Goal: Task Accomplishment & Management: Use online tool/utility

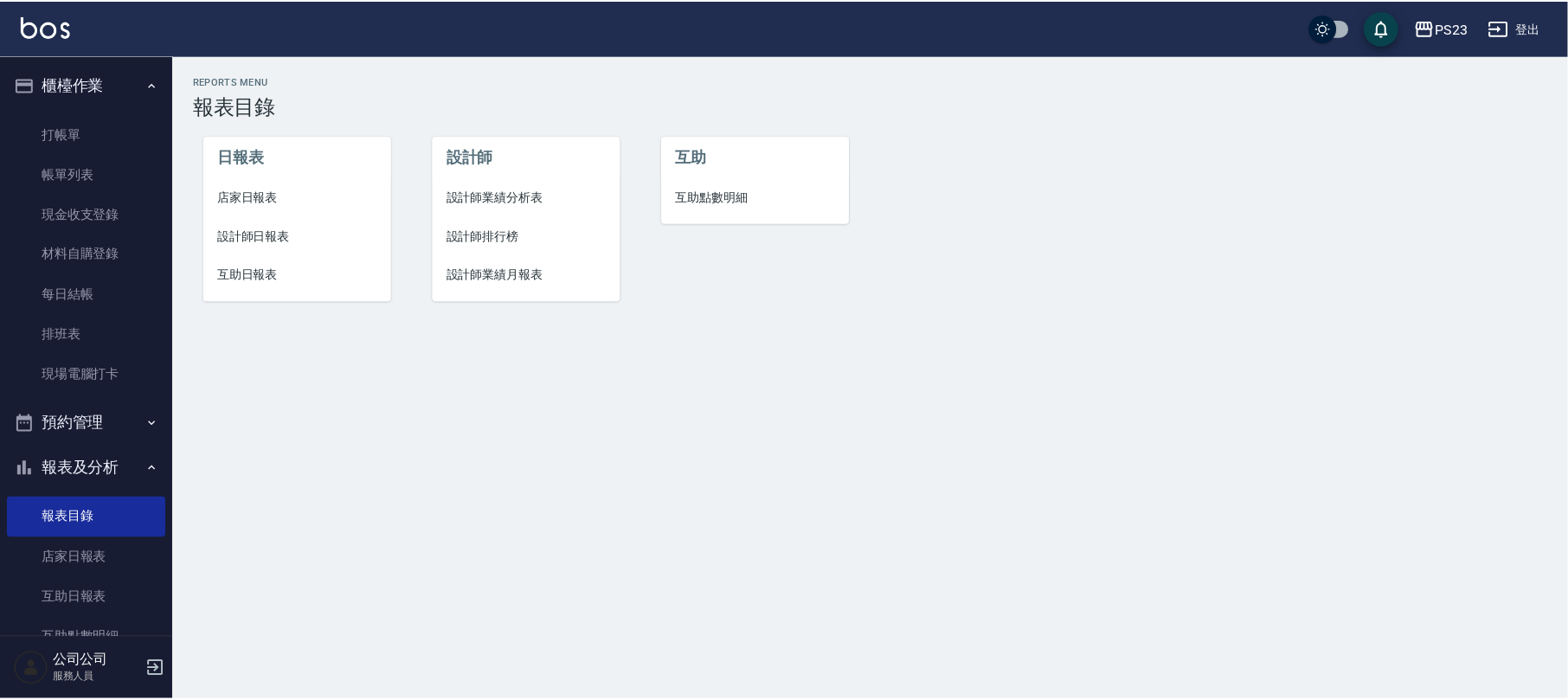
scroll to position [306, 0]
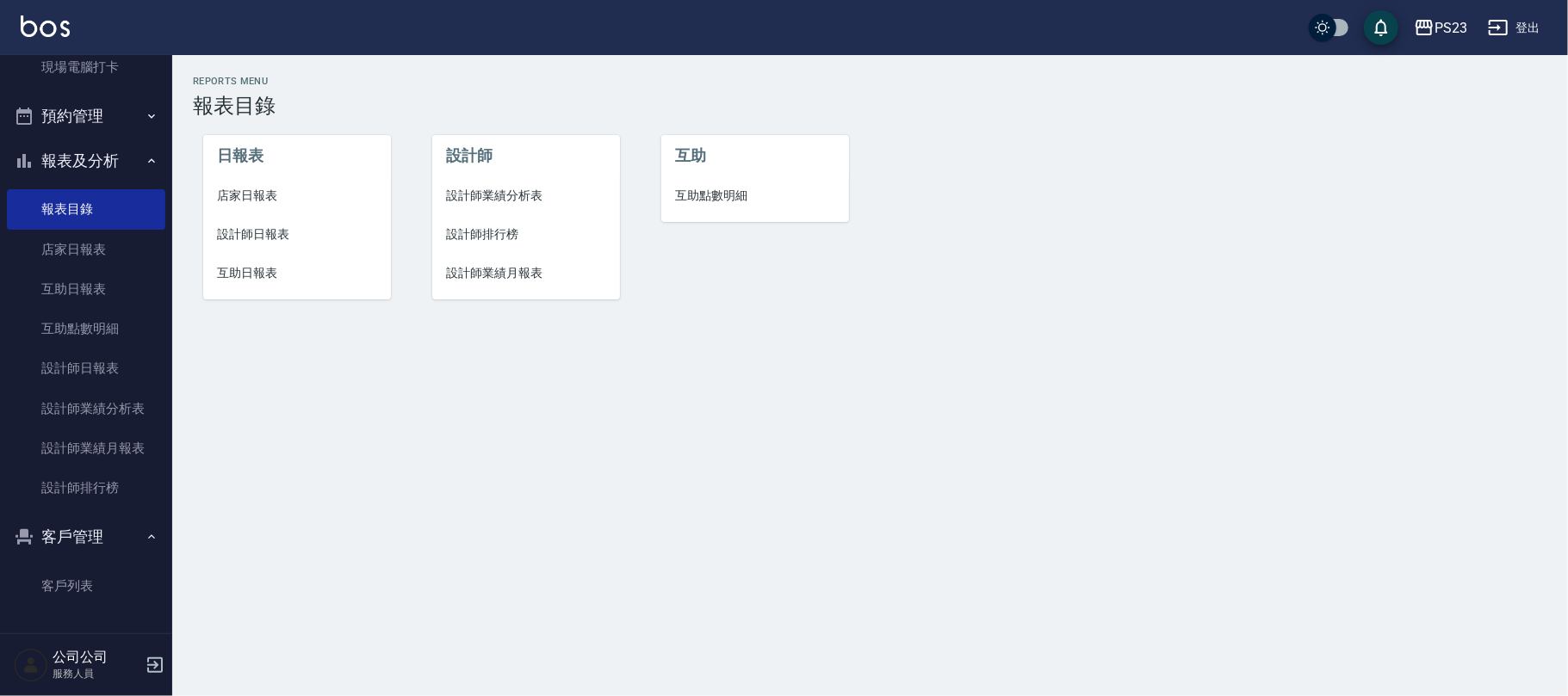
drag, startPoint x: 89, startPoint y: 586, endPoint x: 136, endPoint y: 521, distance: 80.2
click at [89, 589] on link "客戶列表" at bounding box center [87, 586] width 159 height 39
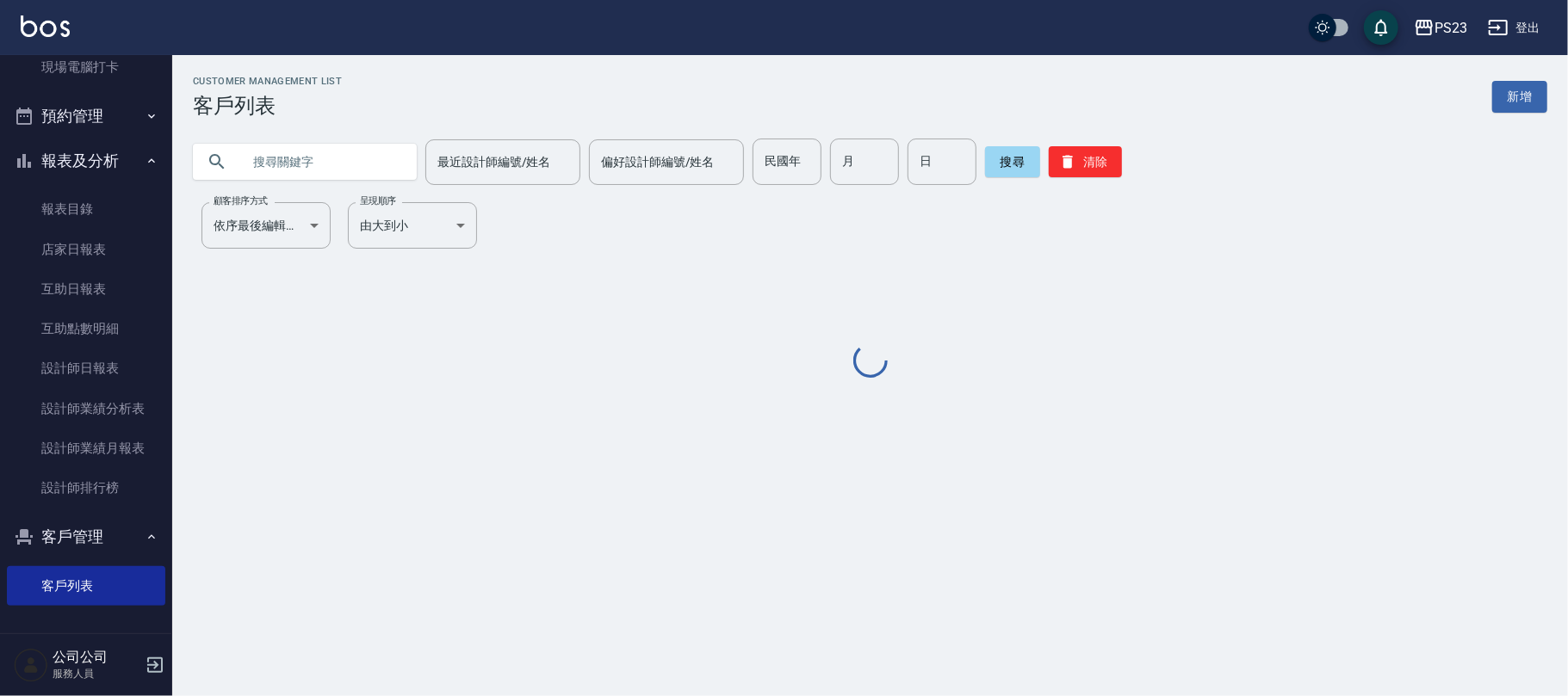
drag, startPoint x: 256, startPoint y: 172, endPoint x: 258, endPoint y: 162, distance: 10.2
click at [258, 167] on input "text" at bounding box center [322, 161] width 162 height 46
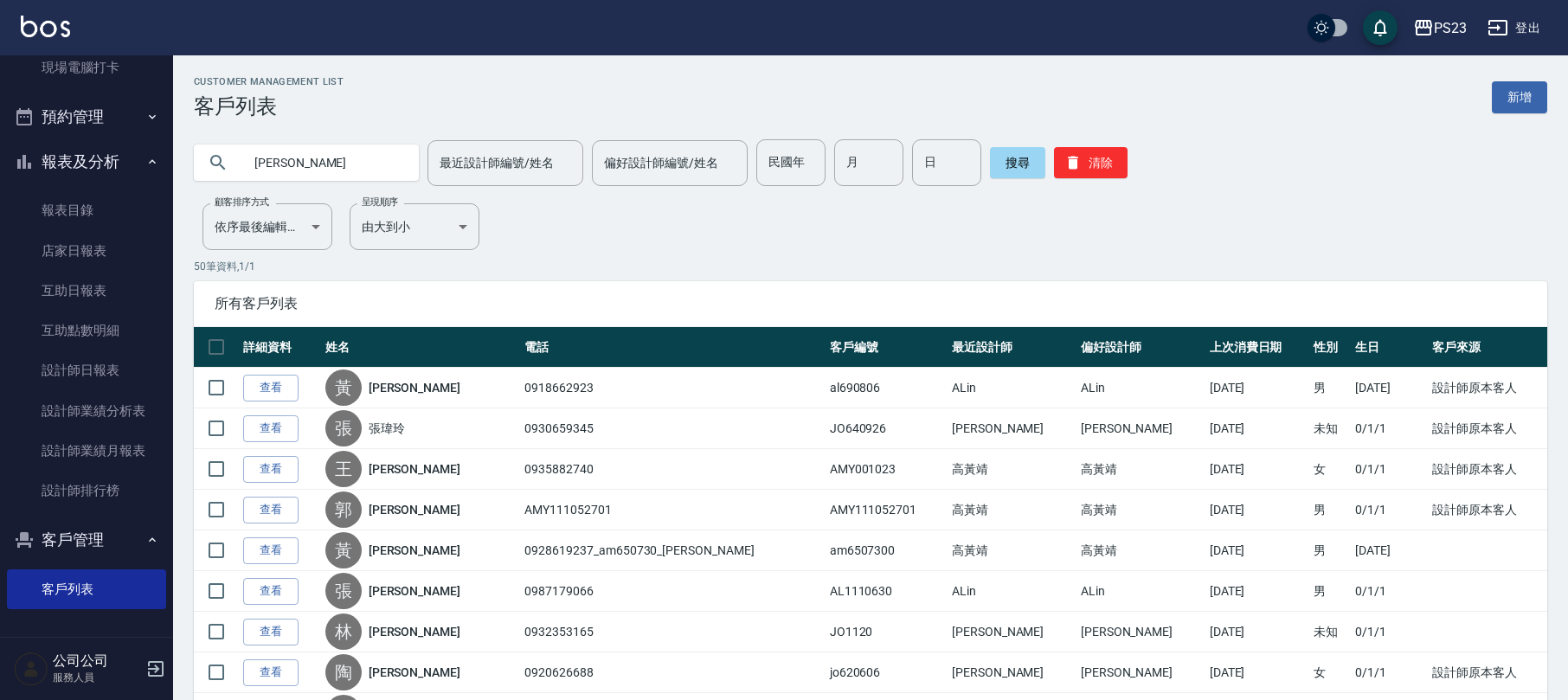
type input "[PERSON_NAME]"
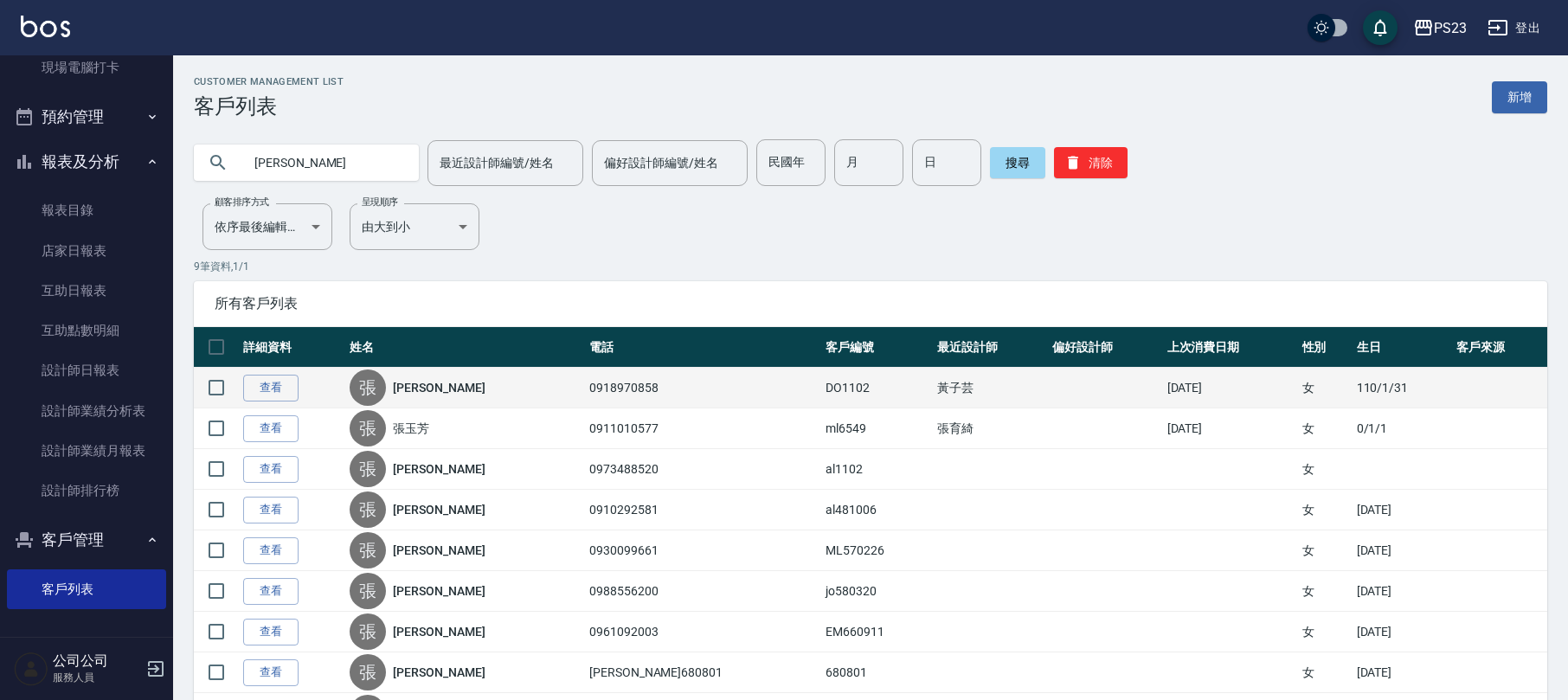
click at [430, 386] on link "[PERSON_NAME]" at bounding box center [439, 388] width 92 height 17
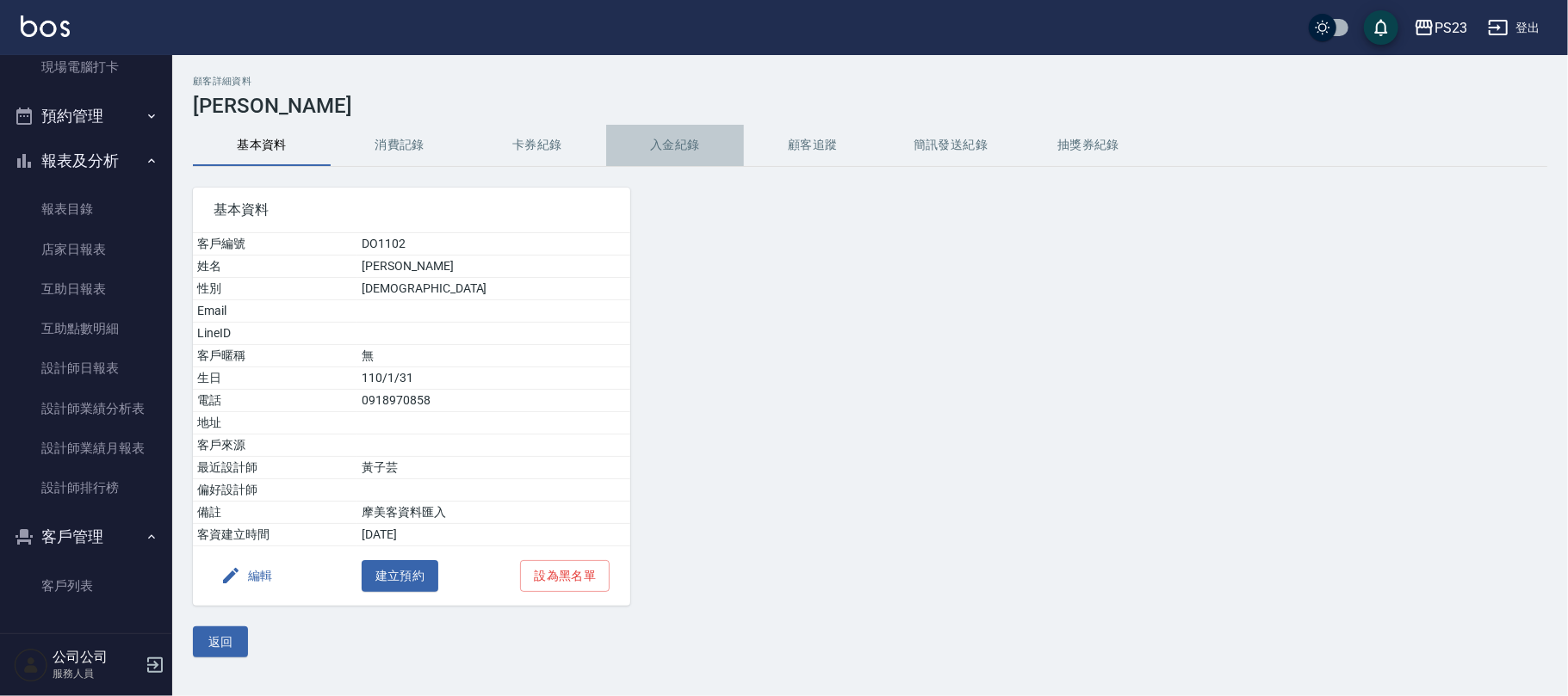
click at [632, 141] on button "入金紀錄" at bounding box center [675, 145] width 138 height 41
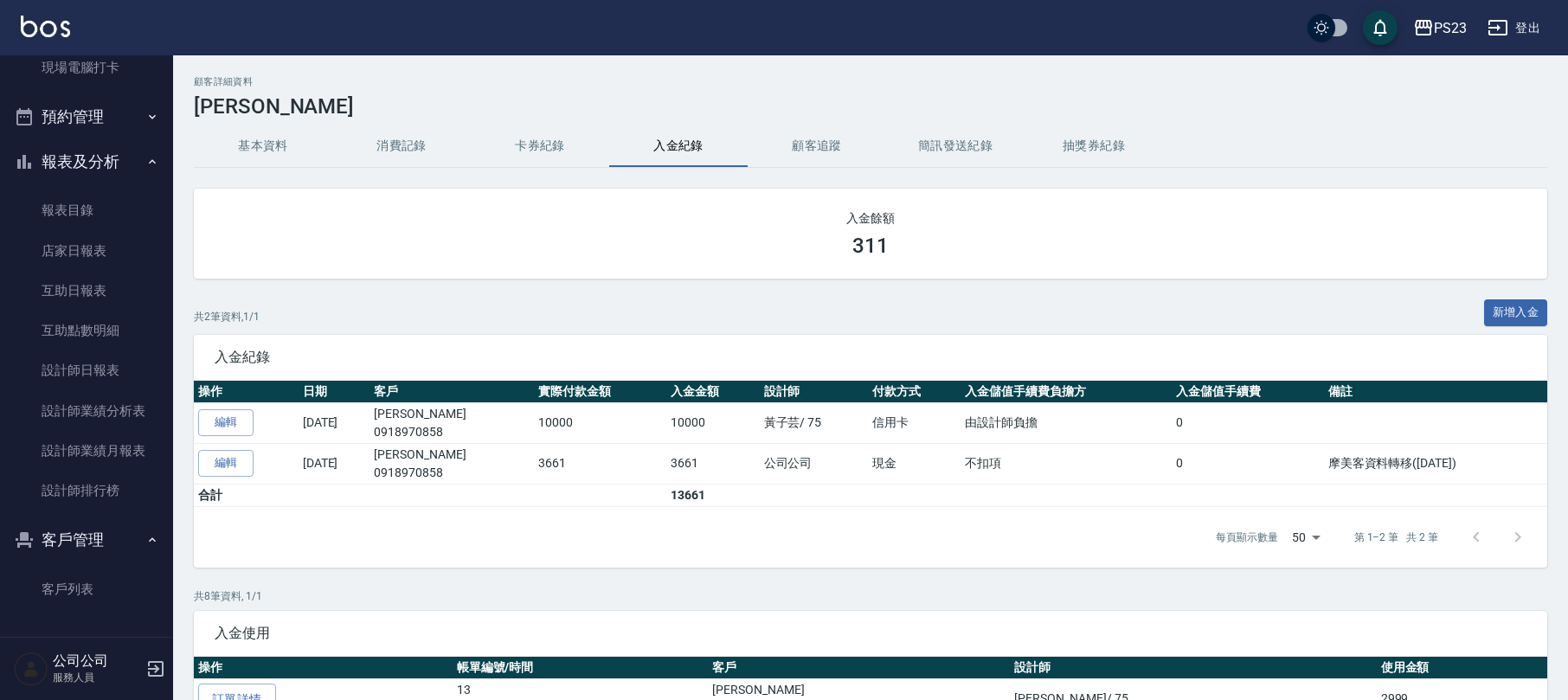
click at [514, 146] on button "卡券紀錄" at bounding box center [539, 146] width 138 height 41
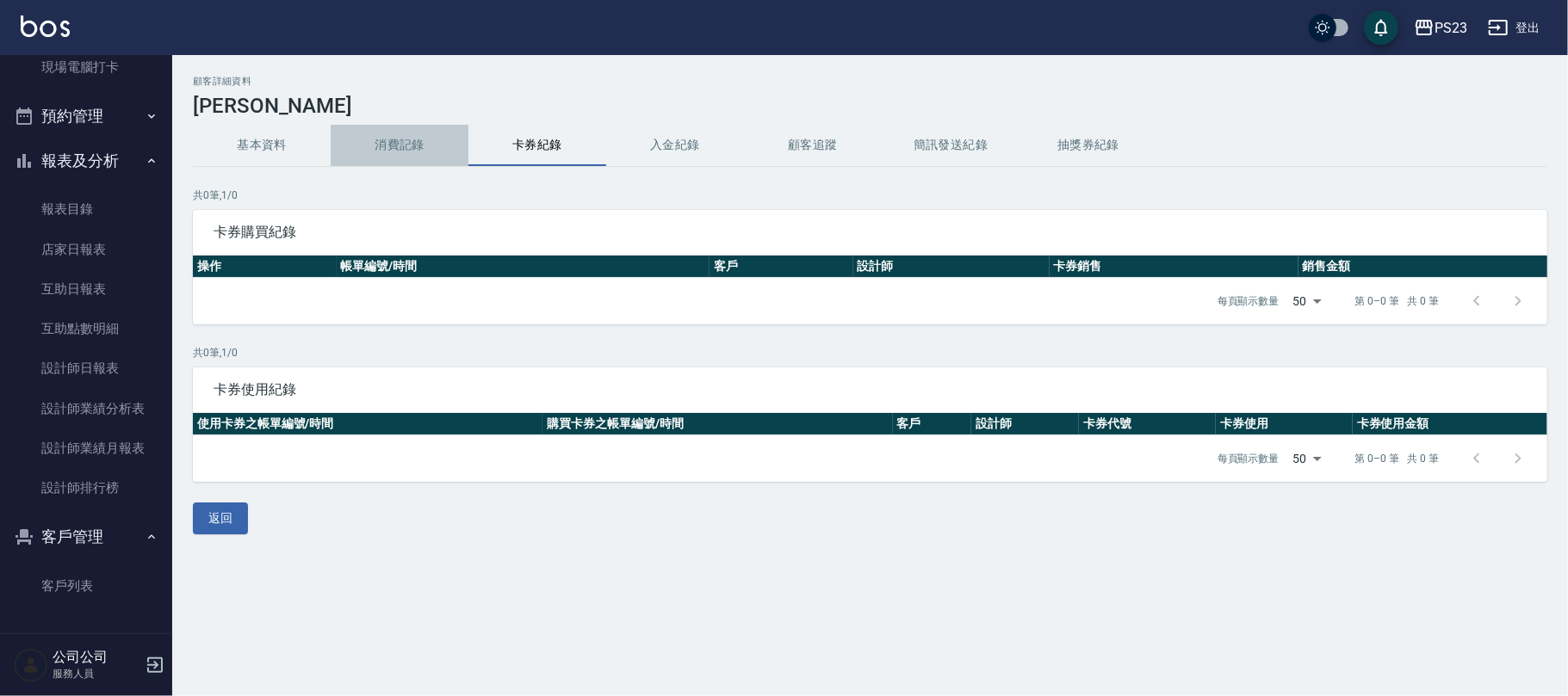
click at [394, 146] on button "消費記錄" at bounding box center [399, 145] width 138 height 41
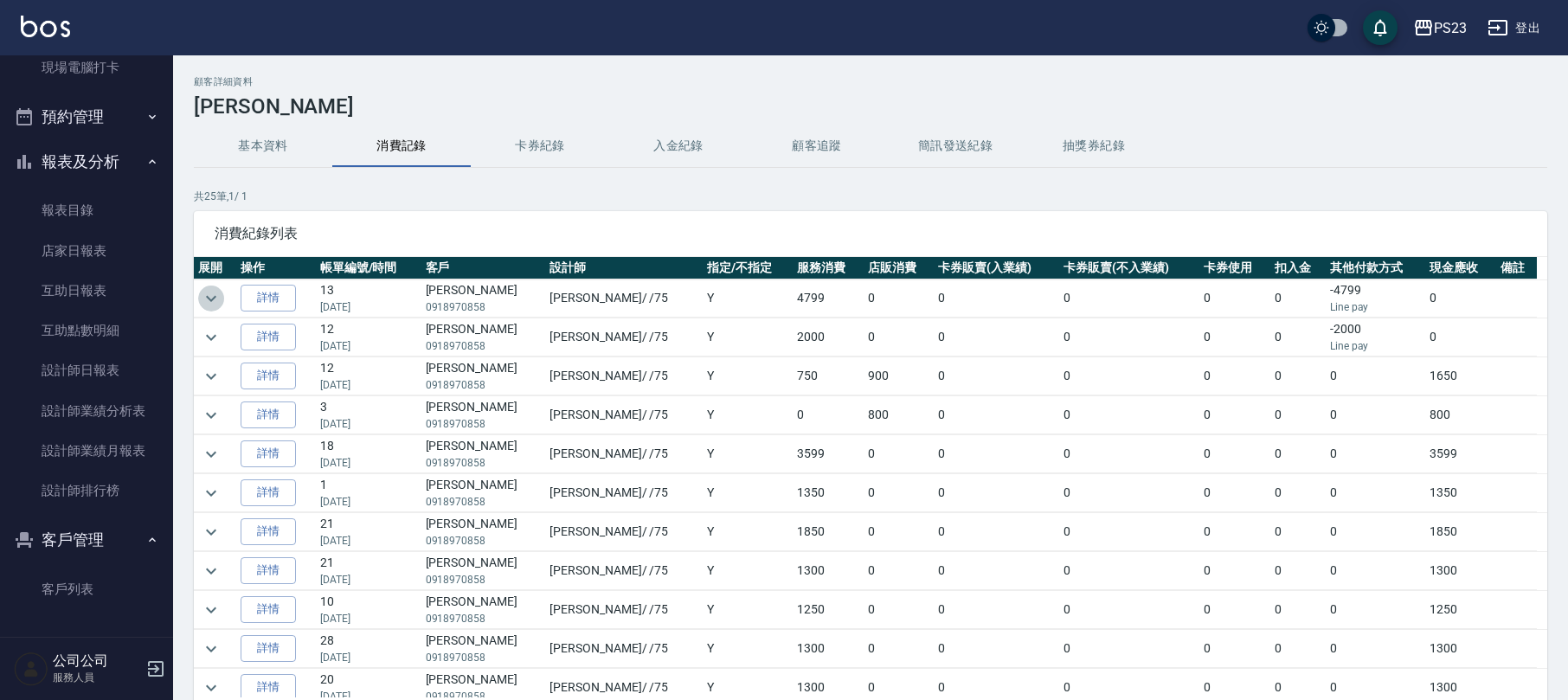
click at [201, 289] on icon "expand row" at bounding box center [211, 299] width 21 height 21
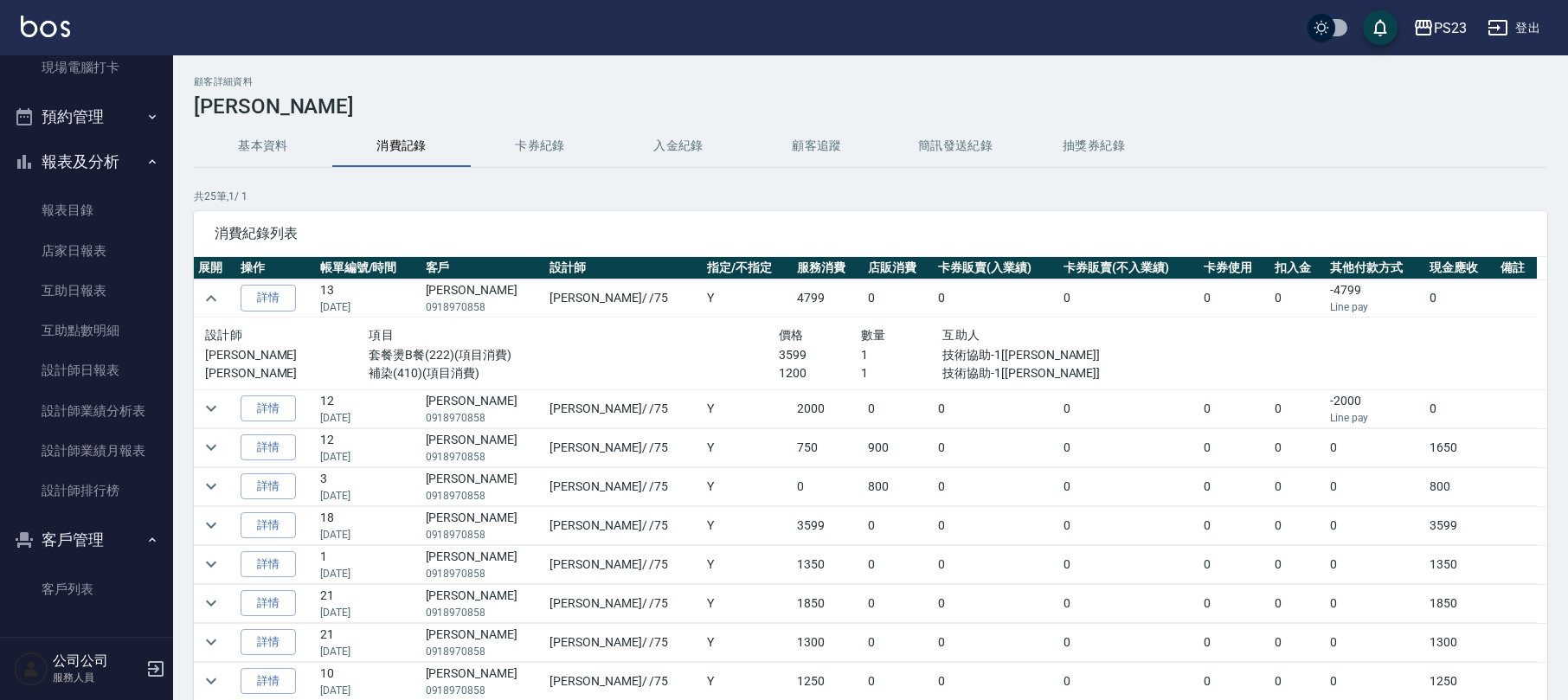
scroll to position [115, 0]
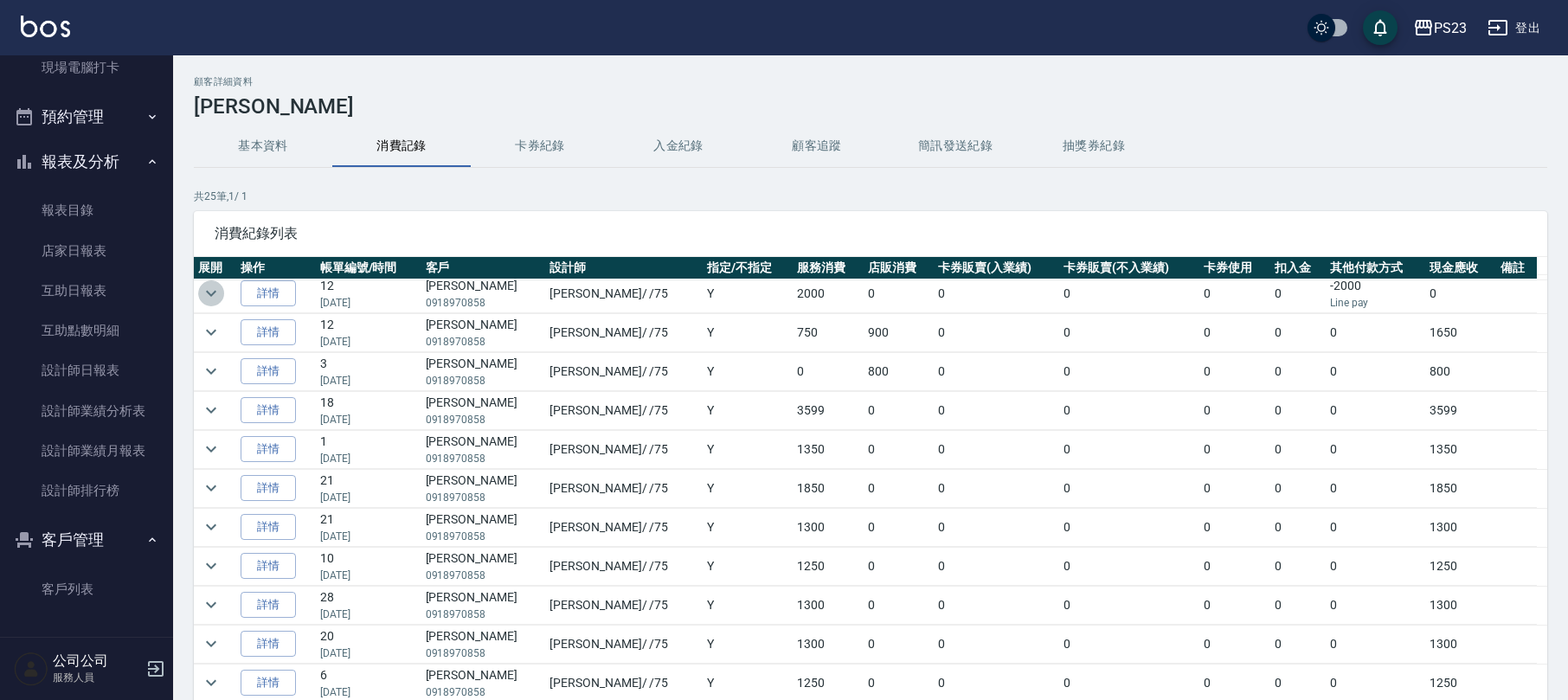
click at [219, 296] on icon "expand row" at bounding box center [211, 293] width 21 height 21
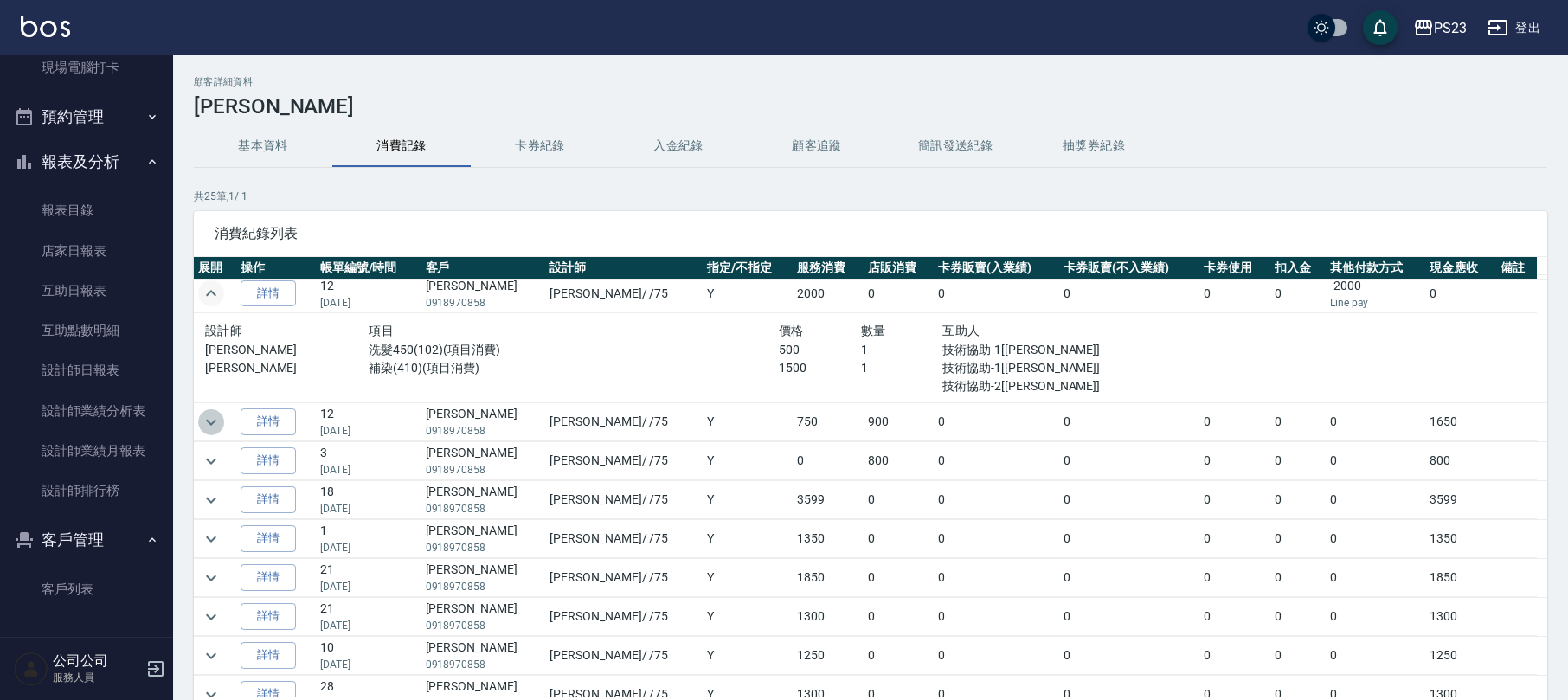
click at [208, 413] on icon "expand row" at bounding box center [211, 422] width 21 height 21
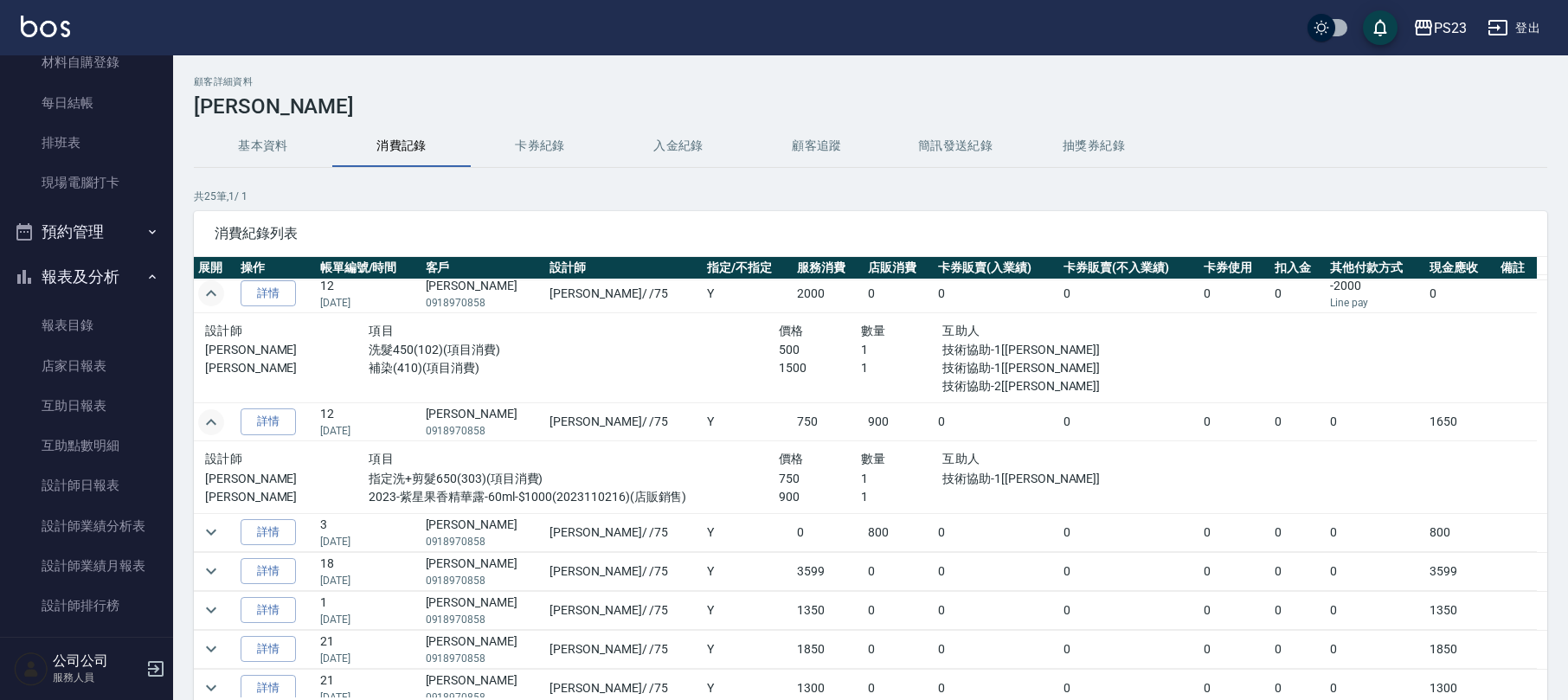
scroll to position [0, 0]
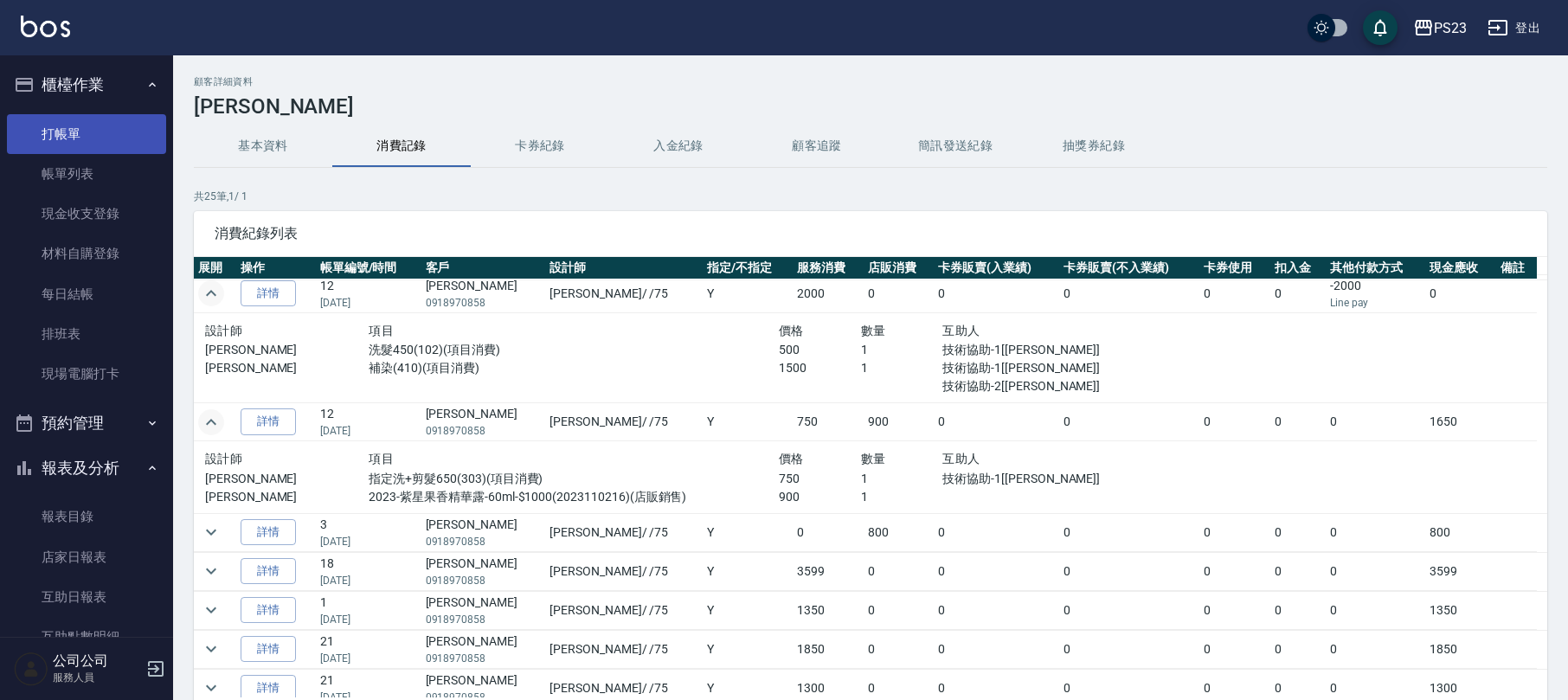
click at [60, 123] on link "打帳單" at bounding box center [87, 134] width 159 height 39
